Goal: Information Seeking & Learning: Check status

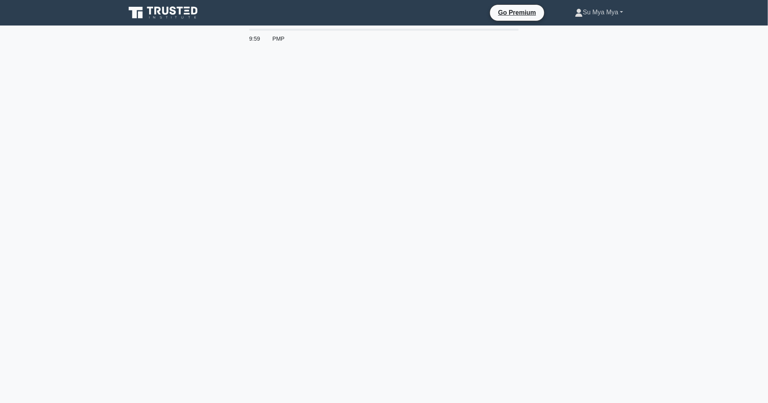
click at [607, 9] on link "Su Mya Mya" at bounding box center [599, 12] width 87 height 16
click at [579, 29] on link "Profile" at bounding box center [587, 31] width 63 height 13
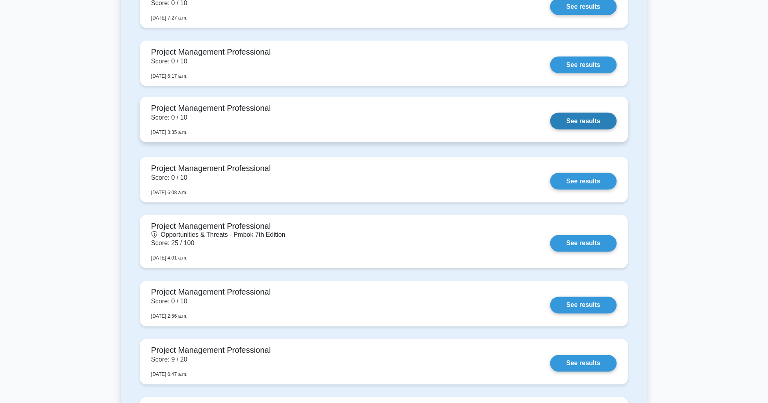
scroll to position [399, 0]
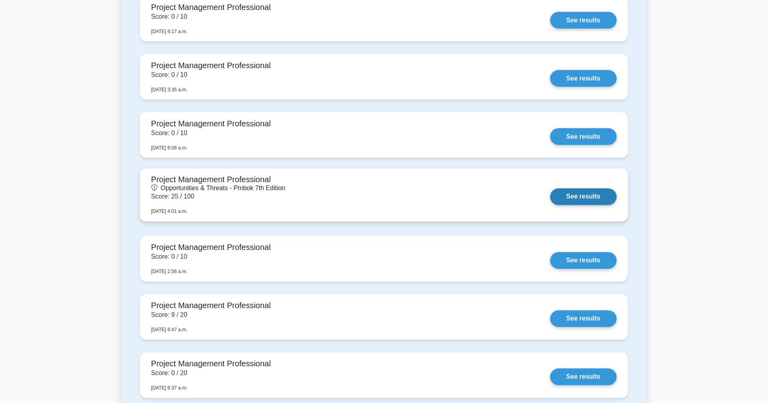
click at [576, 202] on link "See results" at bounding box center [583, 197] width 67 height 17
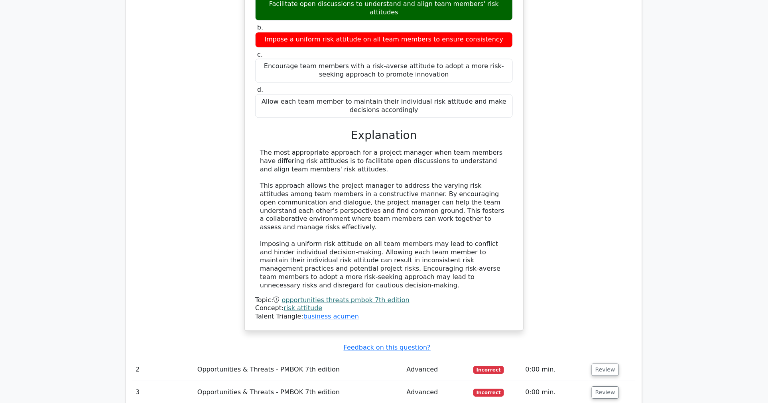
scroll to position [708, 0]
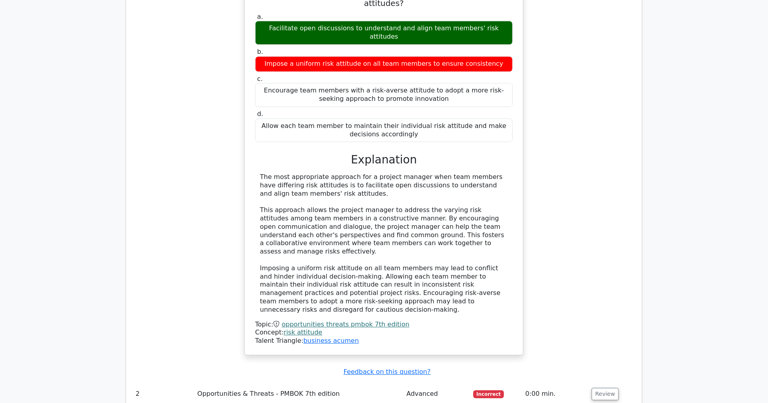
drag, startPoint x: 144, startPoint y: 108, endPoint x: 154, endPoint y: 112, distance: 11.0
click at [145, 108] on div "Which of the following is the most appropriate approach for a project manager t…" at bounding box center [383, 165] width 503 height 399
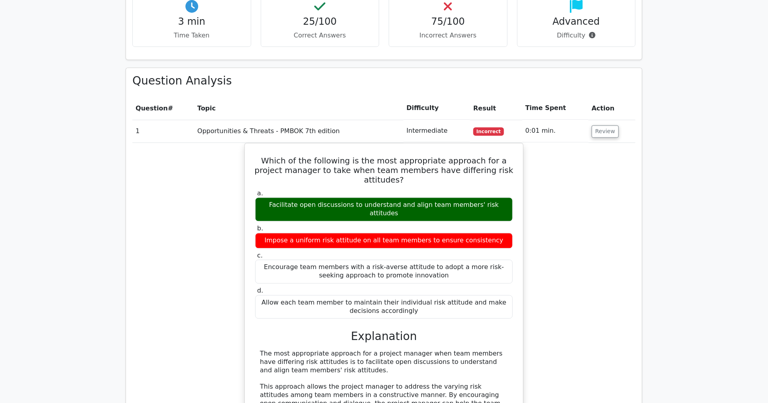
scroll to position [576, 0]
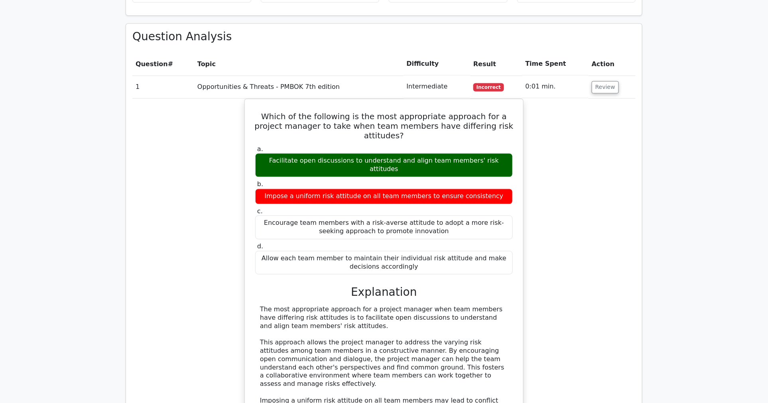
click at [169, 236] on div "Which of the following is the most appropriate approach for a project manager t…" at bounding box center [383, 298] width 503 height 399
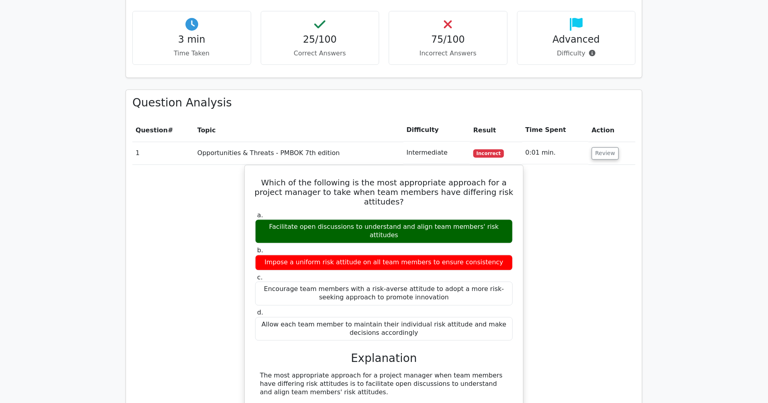
scroll to position [443, 0]
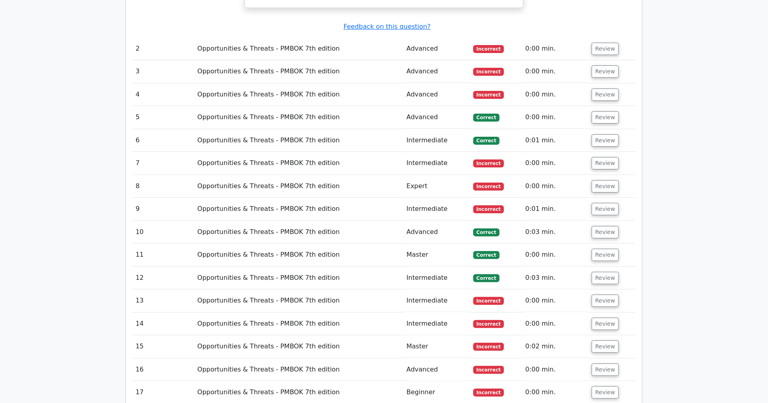
scroll to position [1063, 0]
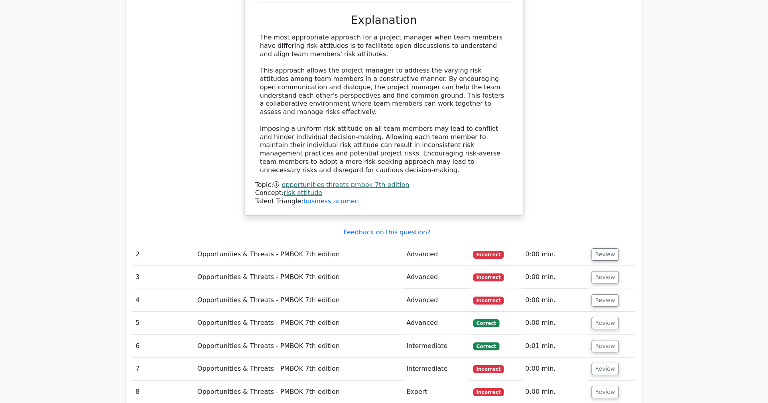
scroll to position [841, 0]
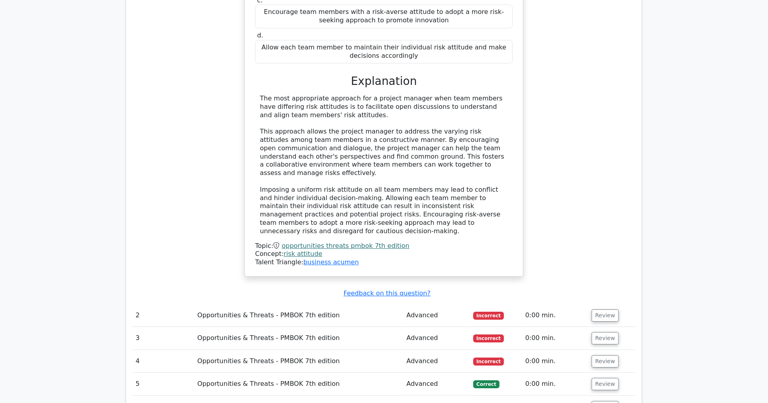
scroll to position [664, 0]
